Goal: Task Accomplishment & Management: Complete application form

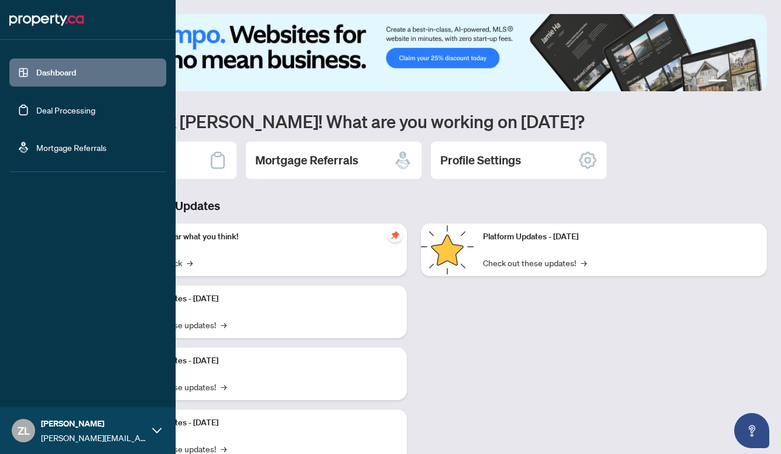
click at [154, 432] on icon at bounding box center [156, 430] width 9 height 9
click at [45, 354] on span "Logout" at bounding box center [47, 361] width 26 height 19
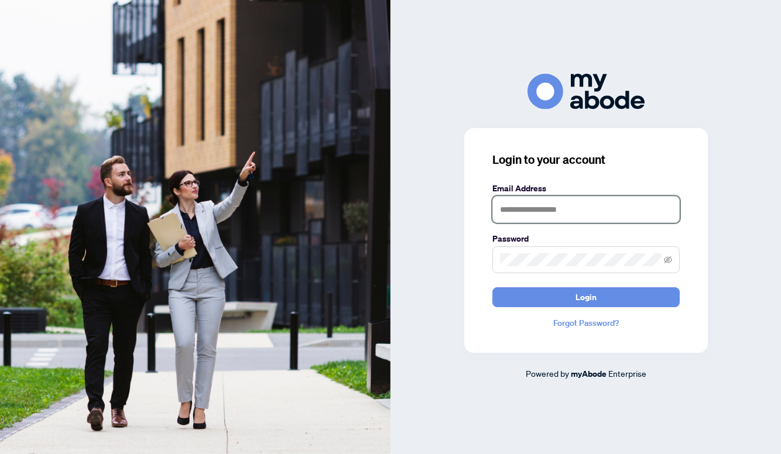
click at [523, 215] on input "text" at bounding box center [585, 209] width 187 height 27
paste input "**********"
type input "**********"
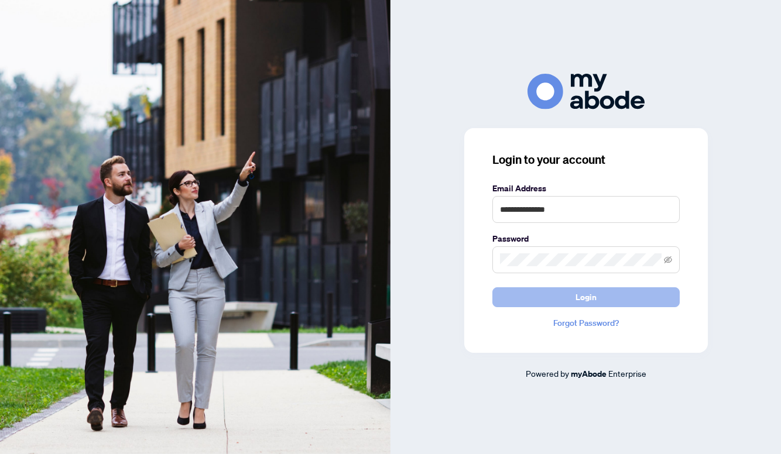
click at [548, 300] on button "Login" at bounding box center [585, 298] width 187 height 20
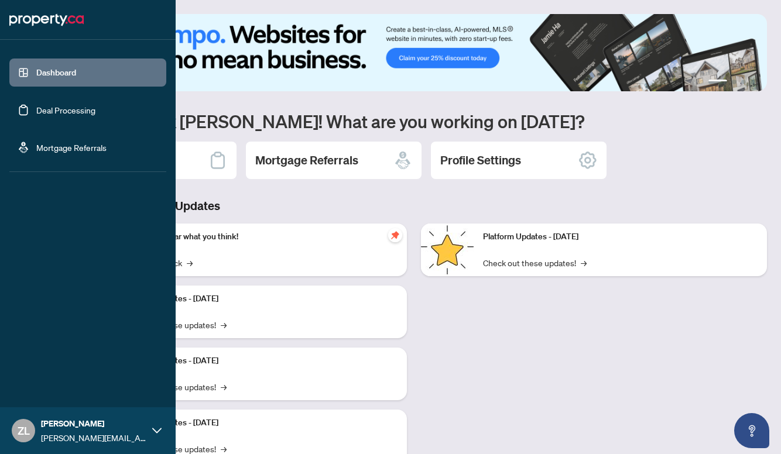
click at [70, 107] on link "Deal Processing" at bounding box center [65, 110] width 59 height 11
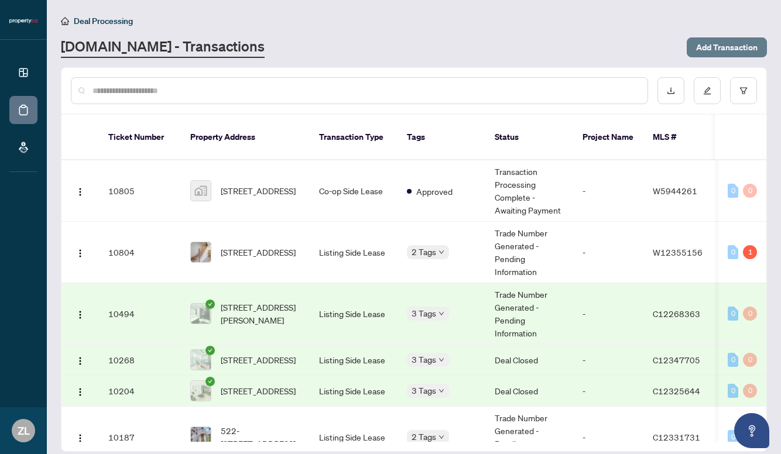
click at [747, 46] on span "Add Transaction" at bounding box center [726, 47] width 61 height 19
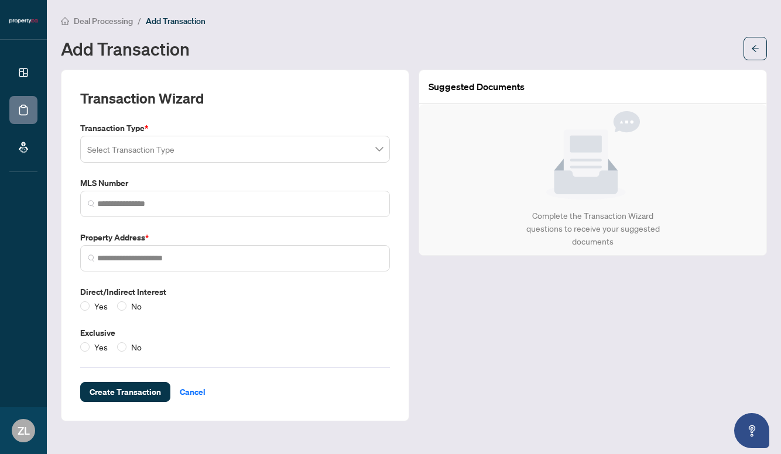
click at [123, 148] on input "search" at bounding box center [229, 151] width 285 height 26
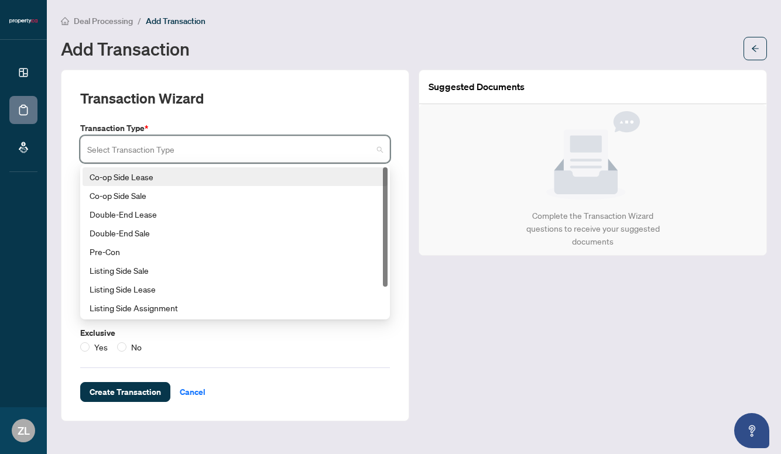
click at [144, 179] on div "Co-op Side Lease" at bounding box center [235, 176] width 291 height 13
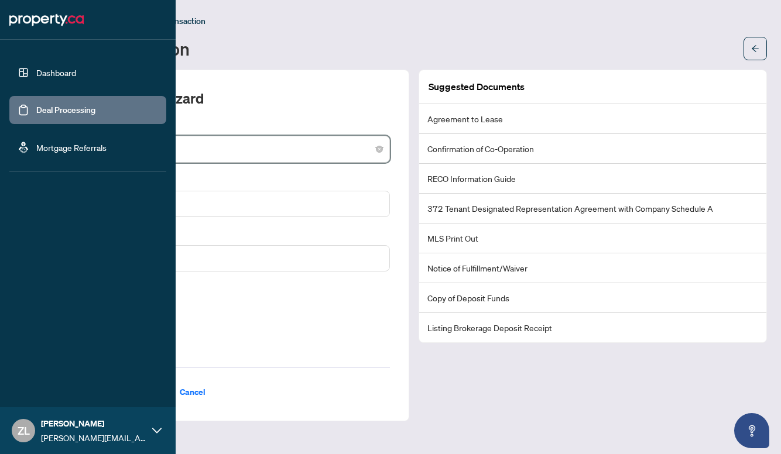
click at [155, 432] on icon at bounding box center [156, 430] width 9 height 9
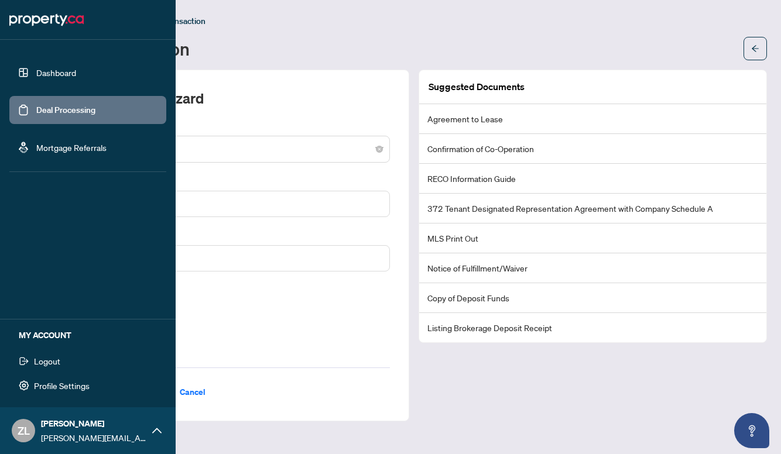
click at [49, 358] on span "Logout" at bounding box center [47, 361] width 26 height 19
